Goal: Navigation & Orientation: Find specific page/section

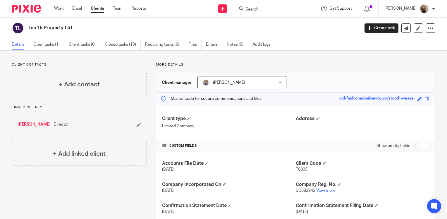
click at [61, 12] on div "Work Email Clients Team Reports Work Email Clients Team Reports Settings" at bounding box center [101, 8] width 106 height 17
click at [62, 10] on link "Work" at bounding box center [58, 9] width 9 height 6
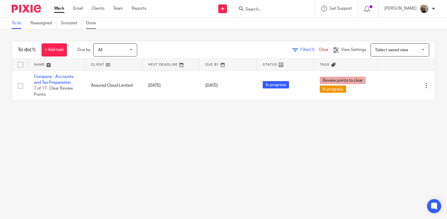
click at [91, 23] on link "Done" at bounding box center [93, 23] width 14 height 11
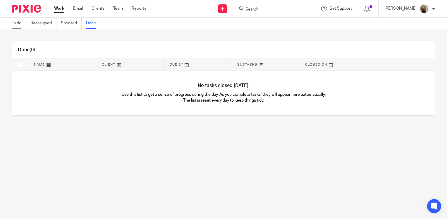
click at [12, 26] on link "To do" at bounding box center [19, 23] width 14 height 11
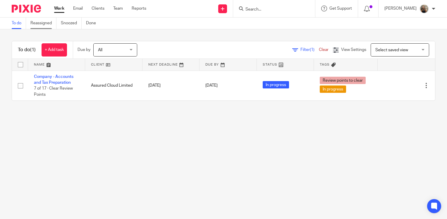
click at [32, 19] on link "Reassigned" at bounding box center [43, 23] width 26 height 11
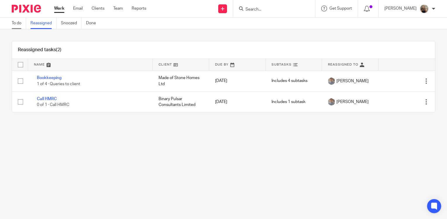
click at [18, 24] on link "To do" at bounding box center [19, 23] width 14 height 11
